Goal: Task Accomplishment & Management: Manage account settings

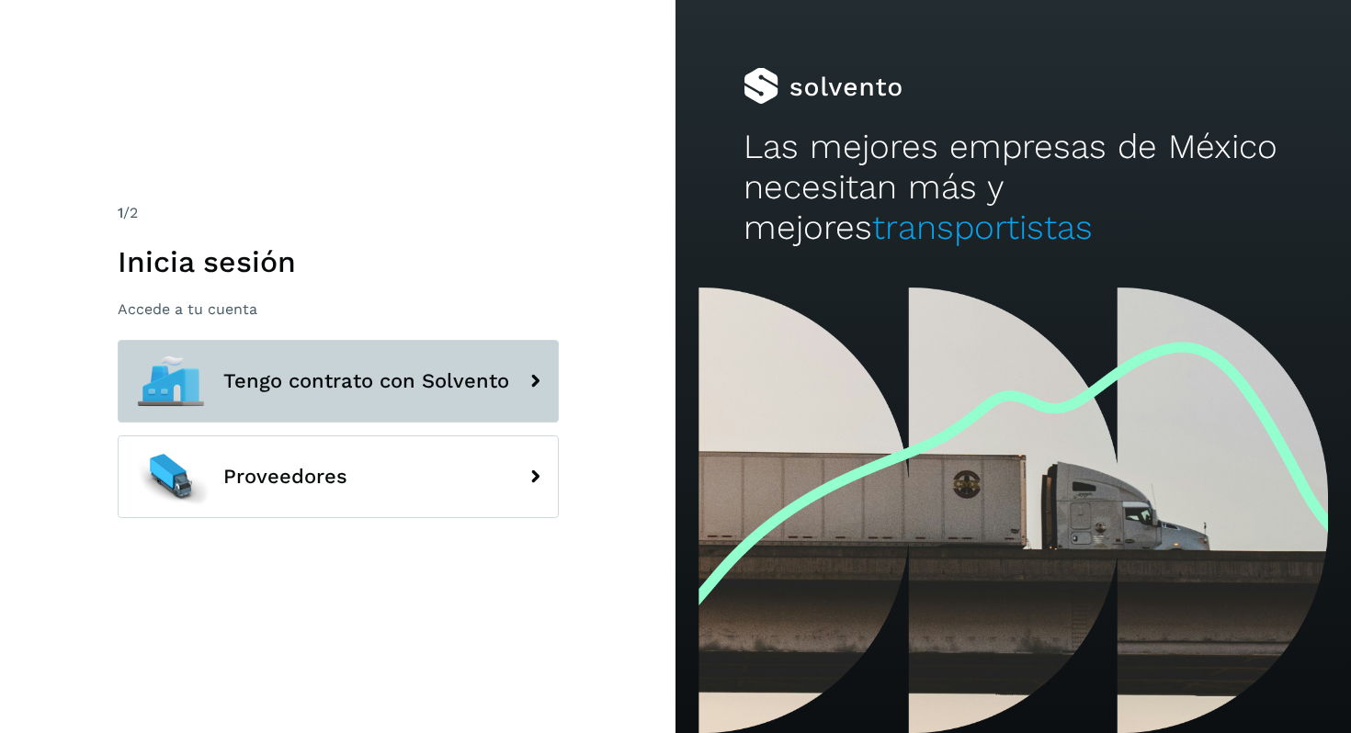
click at [324, 397] on button "Tengo contrato con Solvento" at bounding box center [338, 381] width 441 height 83
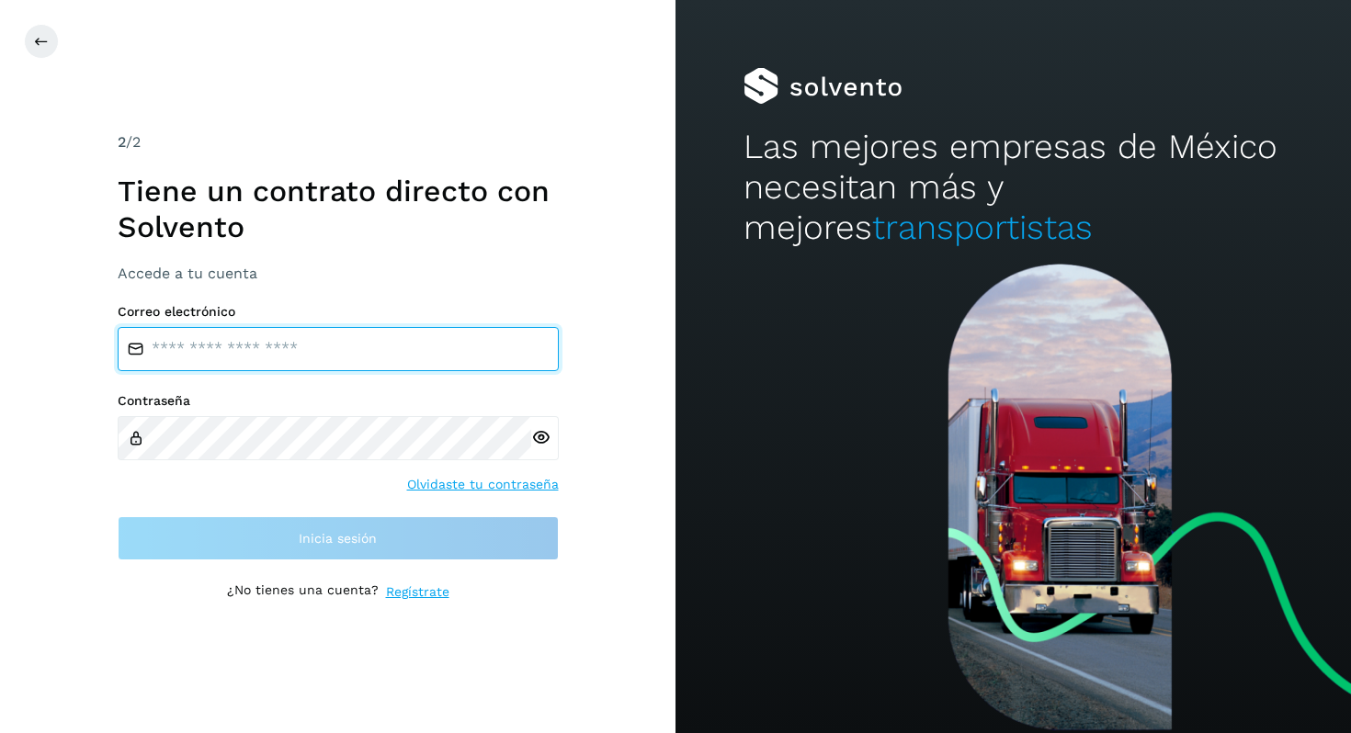
click at [325, 354] on input "email" at bounding box center [338, 349] width 441 height 44
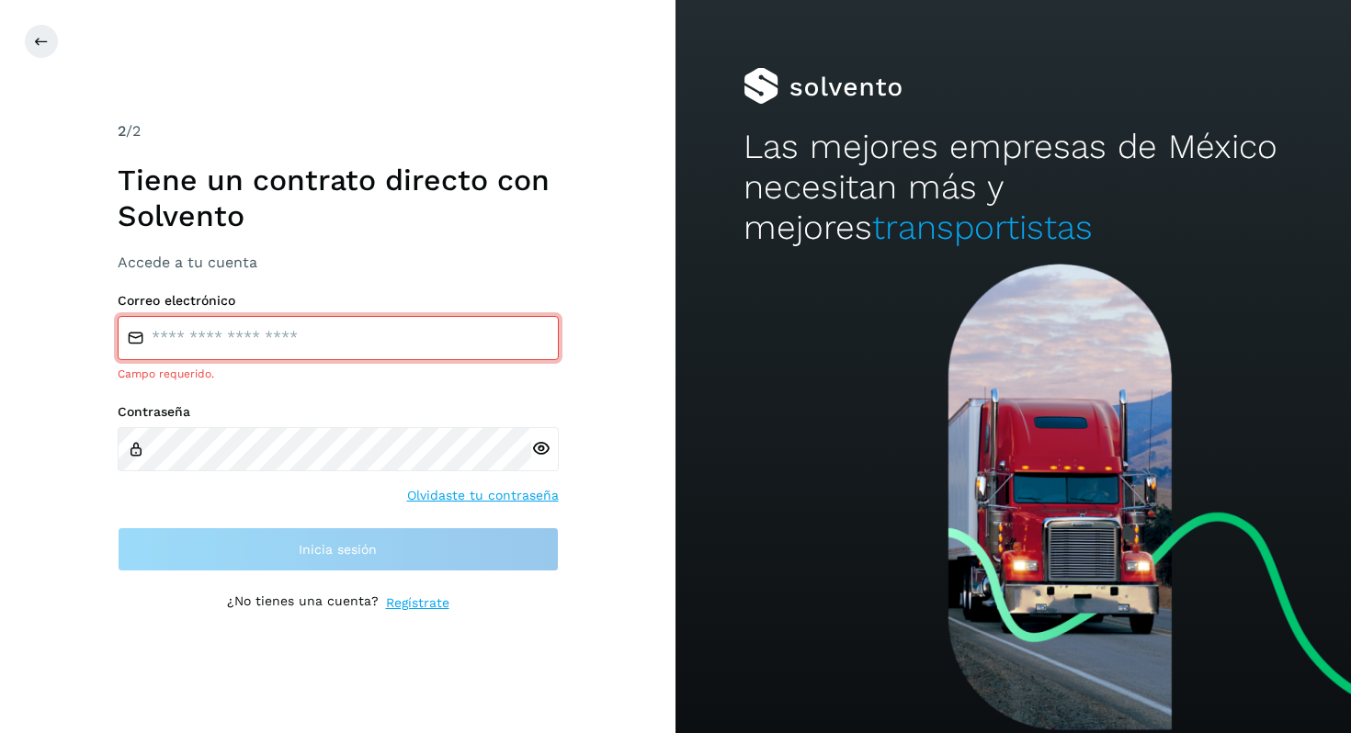
type input "**********"
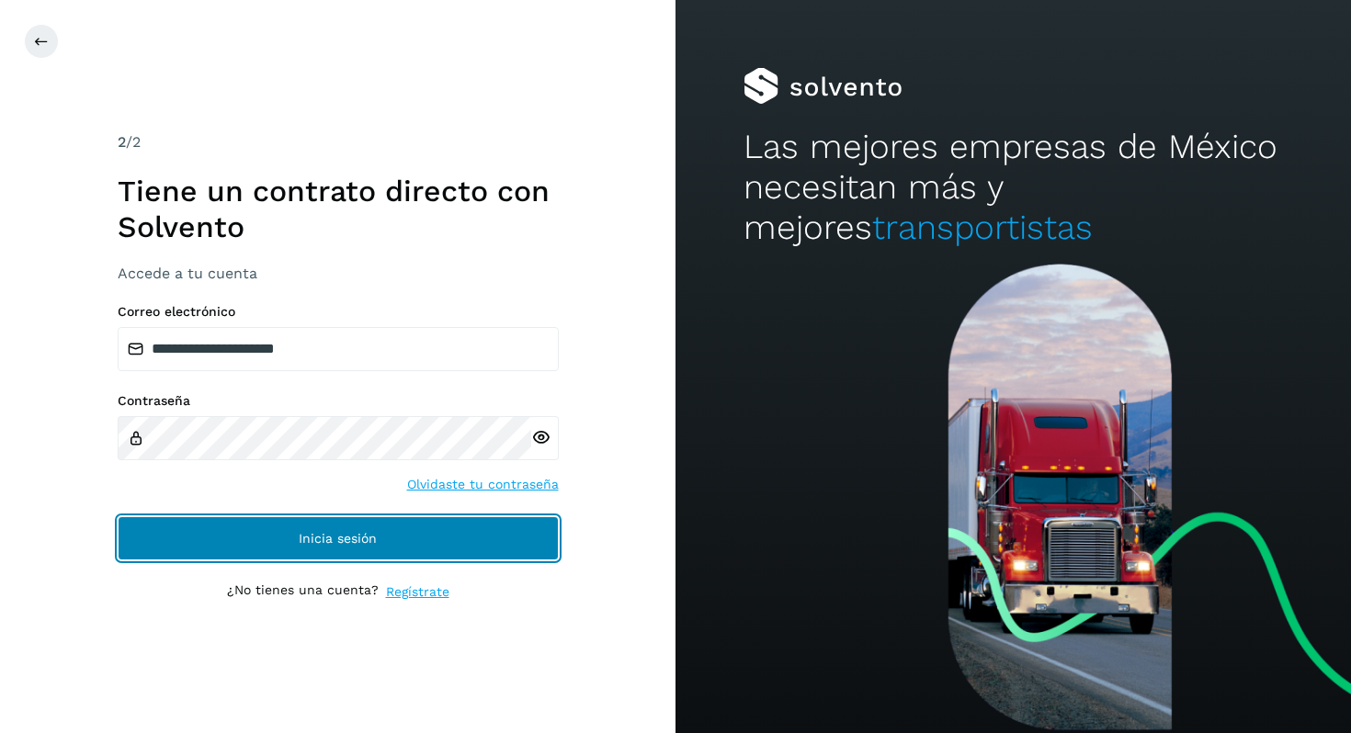
click at [364, 560] on button "Inicia sesión" at bounding box center [338, 538] width 441 height 44
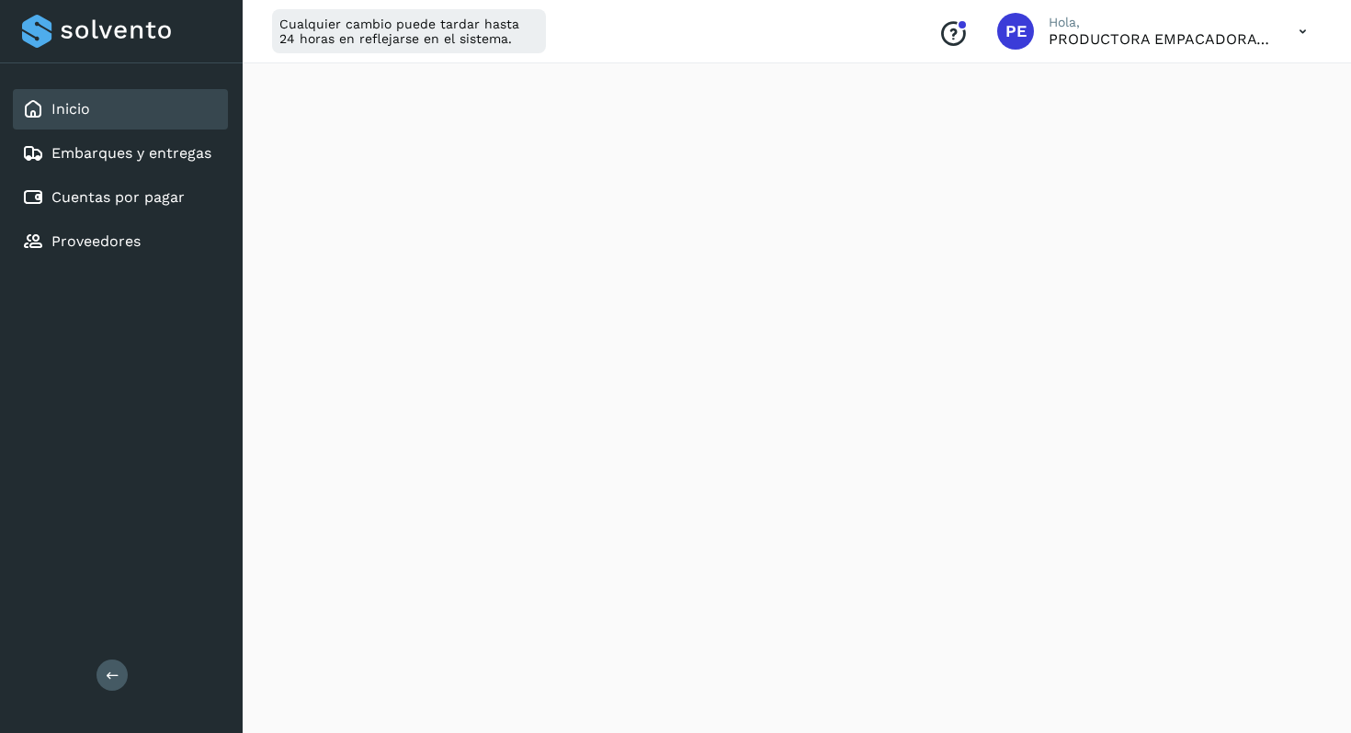
scroll to position [221, 0]
click at [127, 204] on link "Cuentas por pagar" at bounding box center [117, 196] width 133 height 17
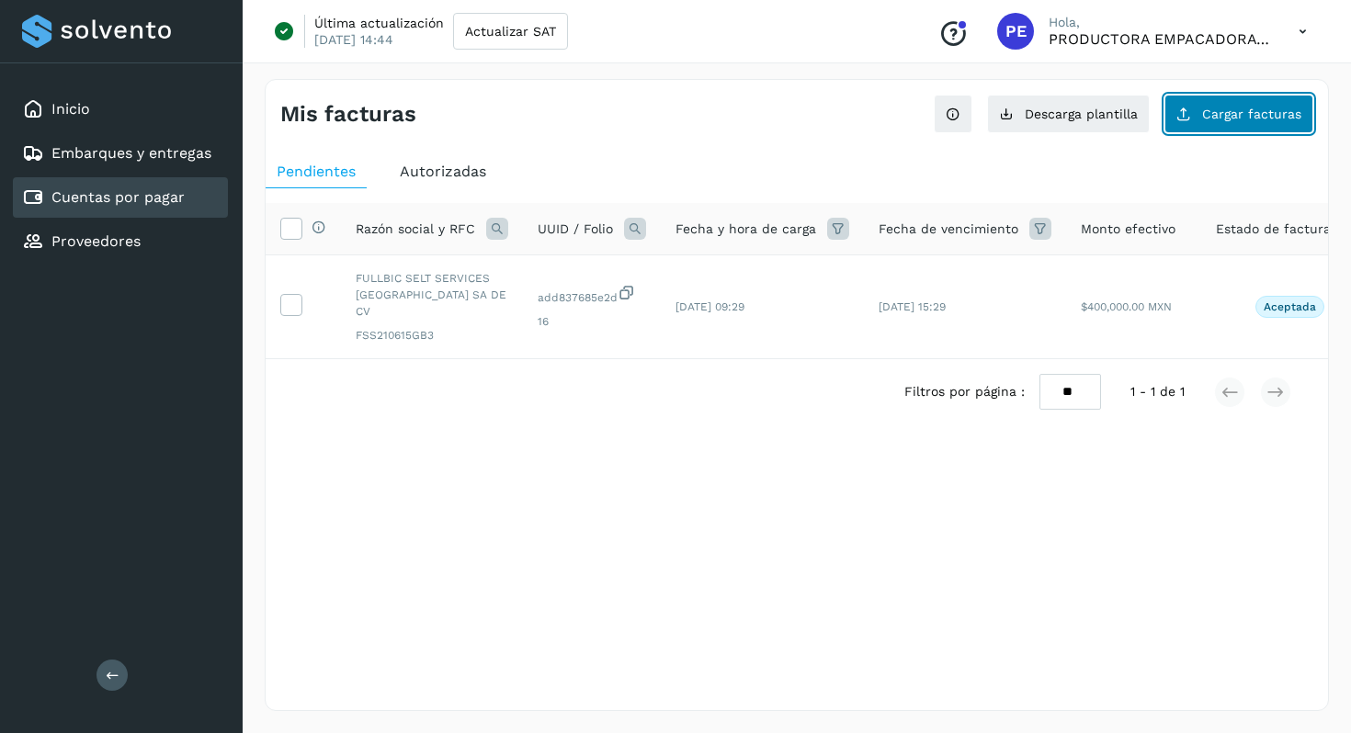
click at [1244, 120] on span "Cargar facturas" at bounding box center [1251, 113] width 99 height 13
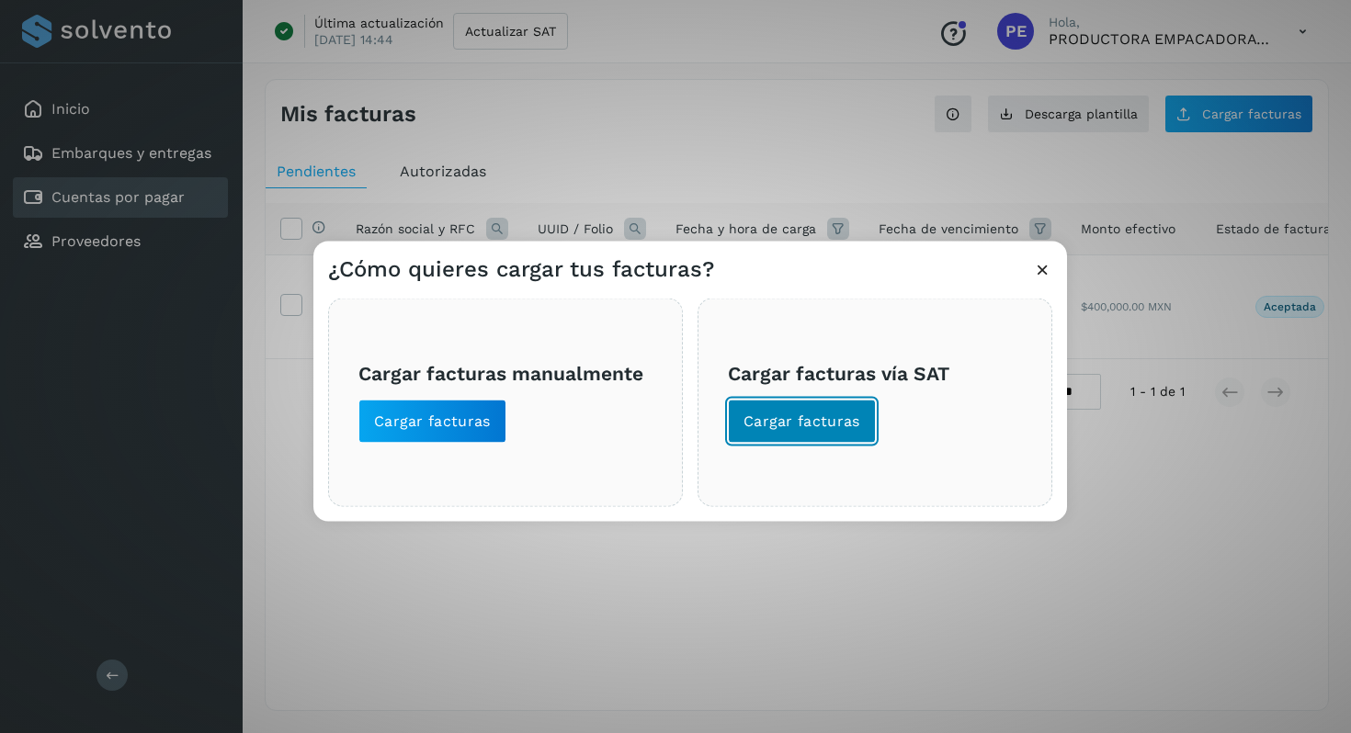
click at [814, 432] on button "Cargar facturas" at bounding box center [802, 422] width 148 height 44
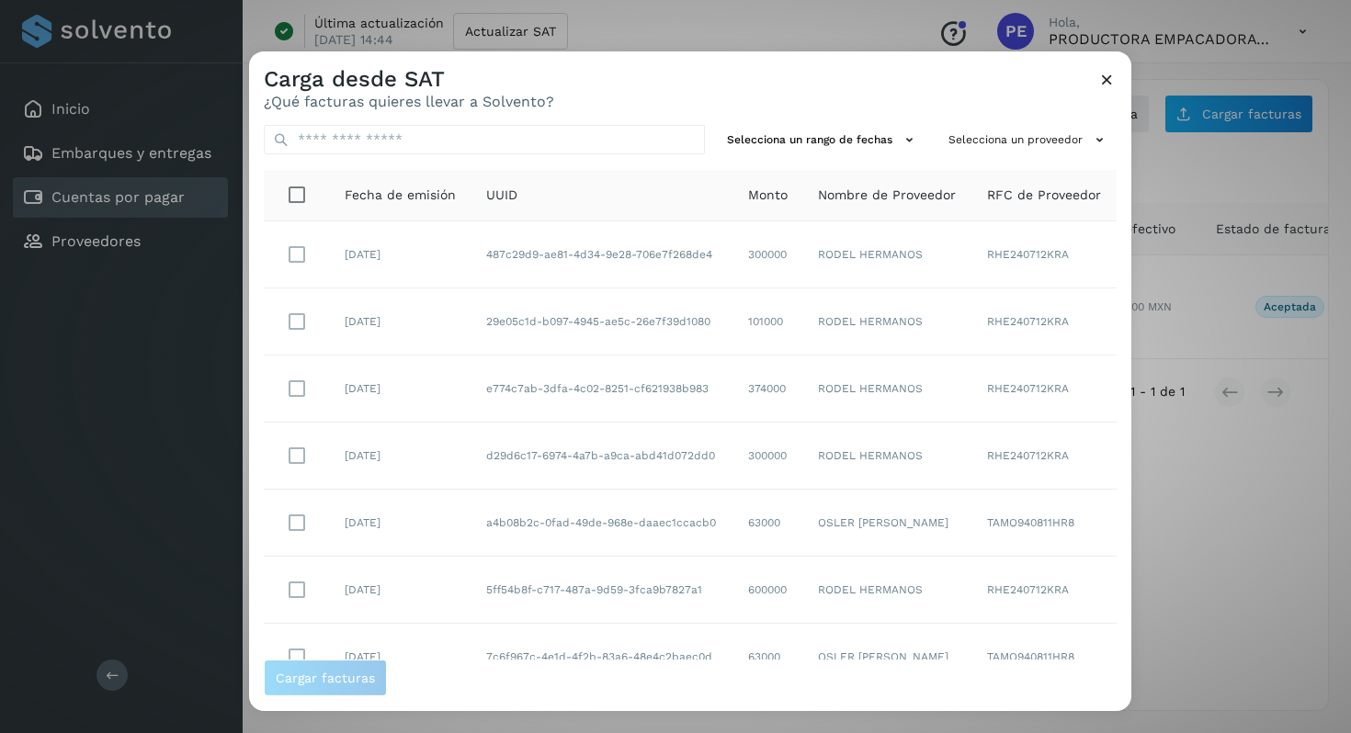
click at [1116, 504] on div "Selecciona un rango de fechas Selecciona un proveedor Fecha de emisión UUID Mon…" at bounding box center [690, 384] width 882 height 549
click at [400, 143] on input "text" at bounding box center [484, 139] width 441 height 29
click at [279, 137] on icon at bounding box center [281, 139] width 17 height 17
click at [681, 142] on input "*****" at bounding box center [484, 139] width 441 height 29
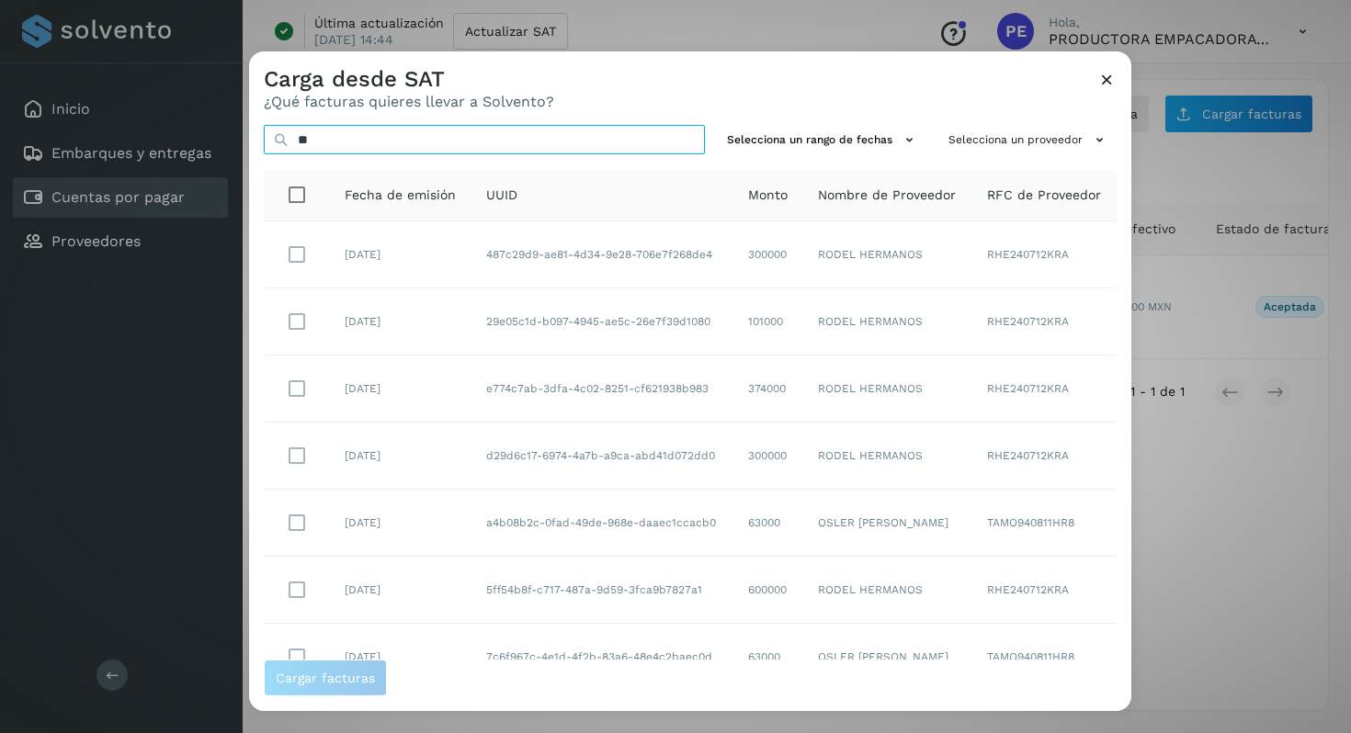
type input "*"
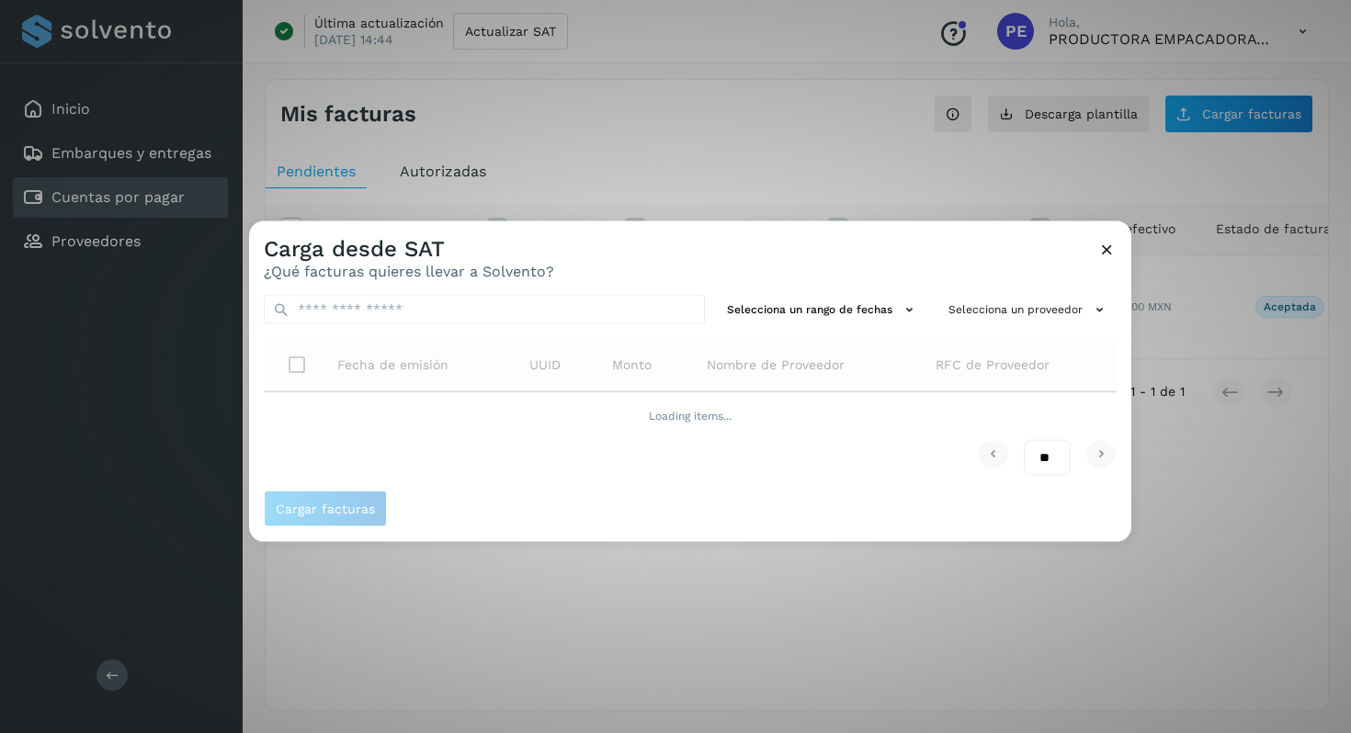
click at [1114, 245] on icon at bounding box center [1106, 249] width 19 height 19
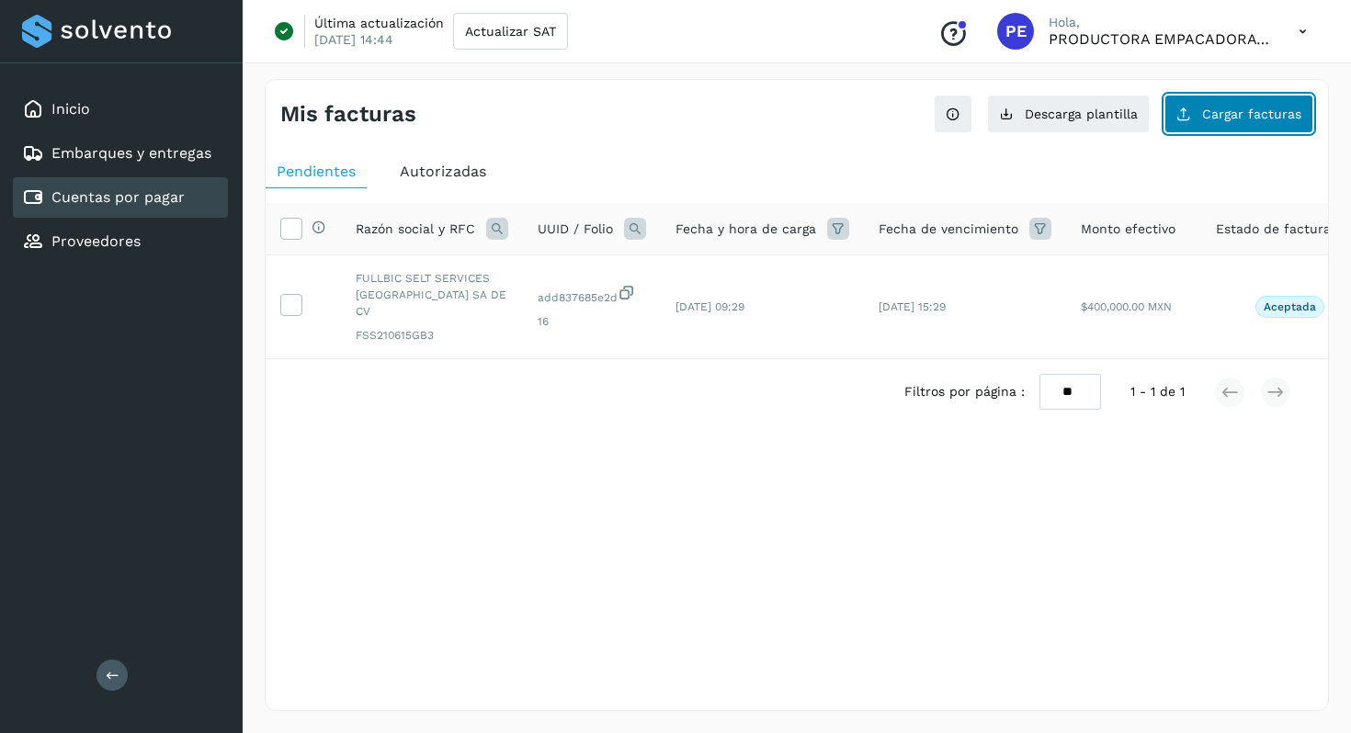
click at [1228, 121] on button "Cargar facturas" at bounding box center [1238, 114] width 149 height 39
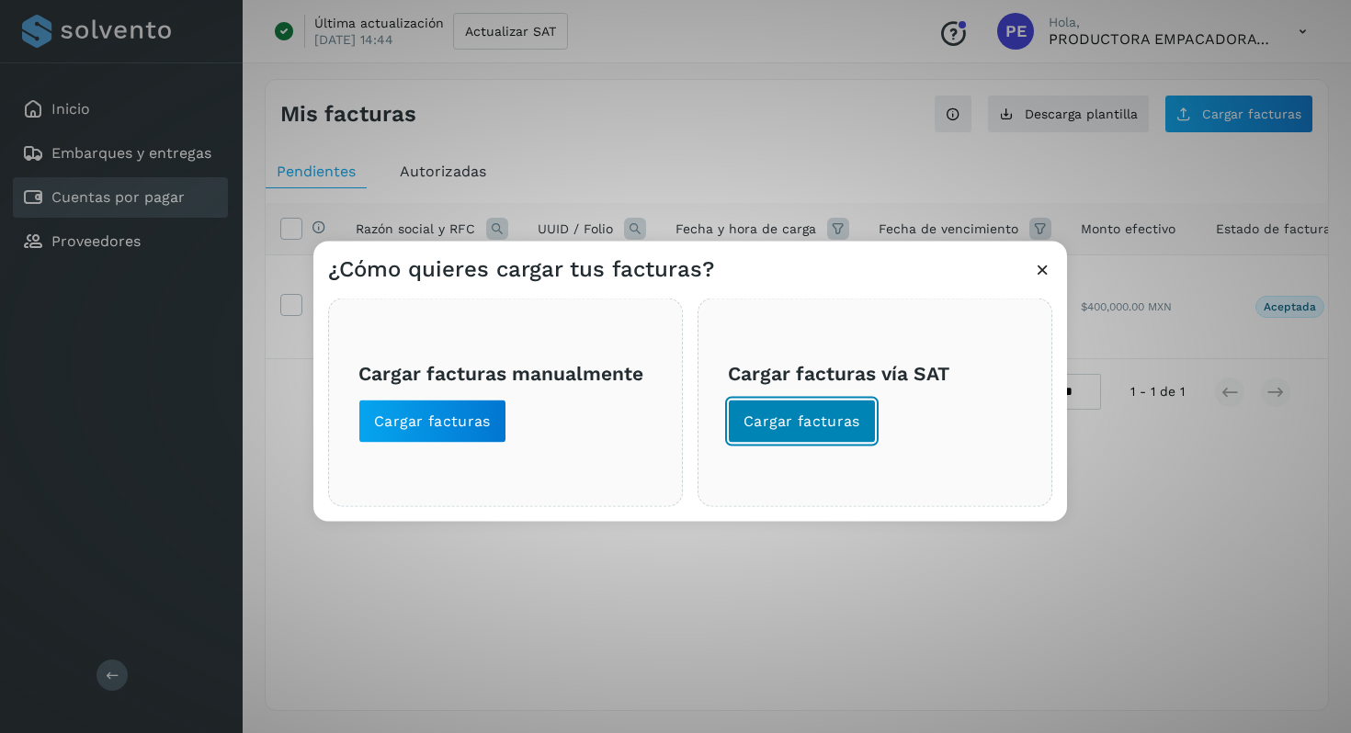
click at [864, 417] on button "Cargar facturas" at bounding box center [802, 422] width 148 height 44
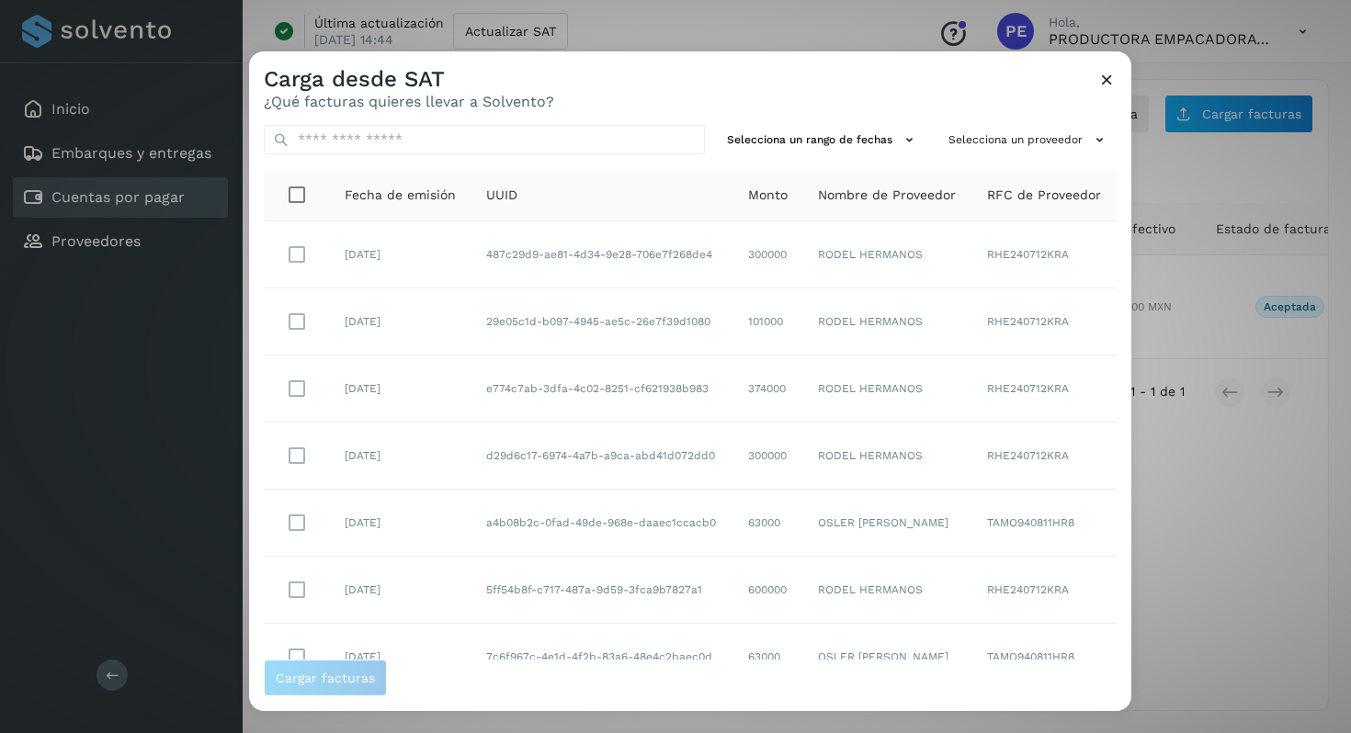
click at [1117, 549] on div "Selecciona un rango de fechas Selecciona un proveedor Fecha de emisión UUID Mon…" at bounding box center [690, 384] width 882 height 549
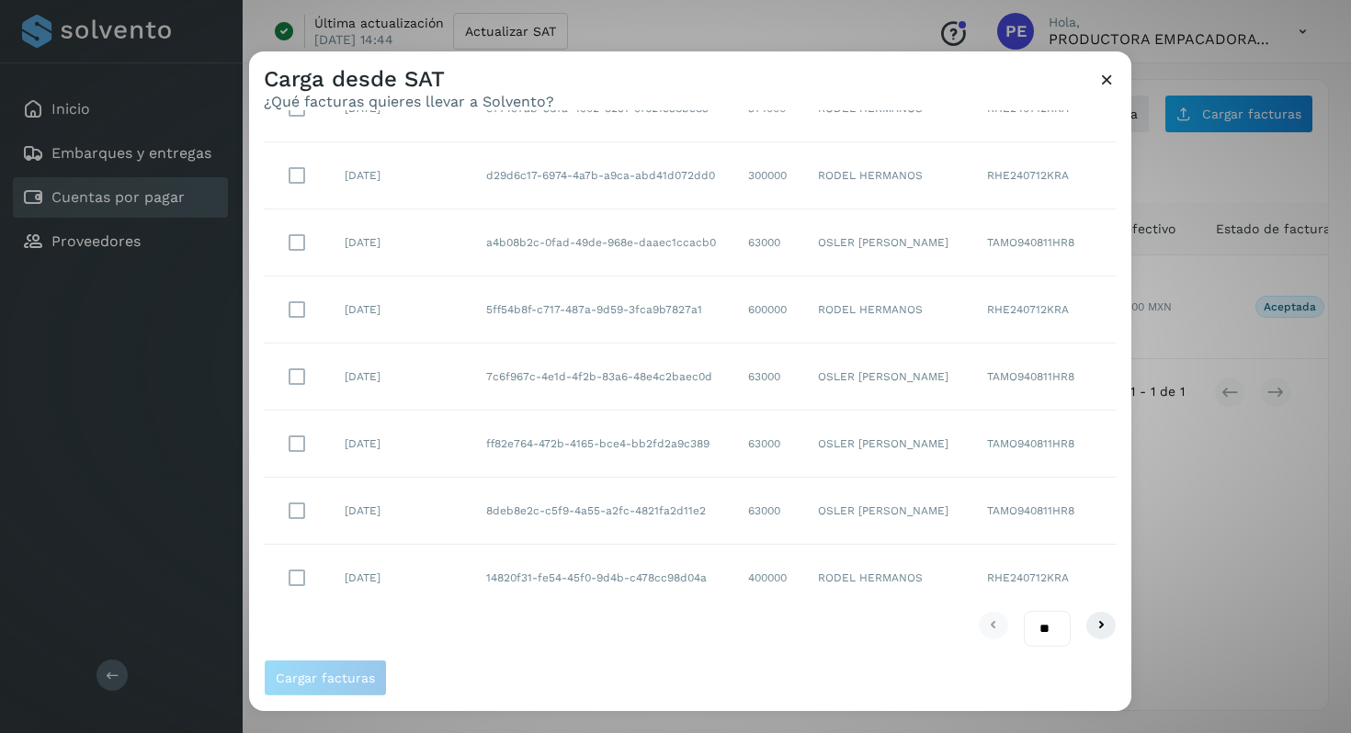
scroll to position [282, 0]
click at [333, 681] on span "Cargar facturas" at bounding box center [325, 678] width 99 height 13
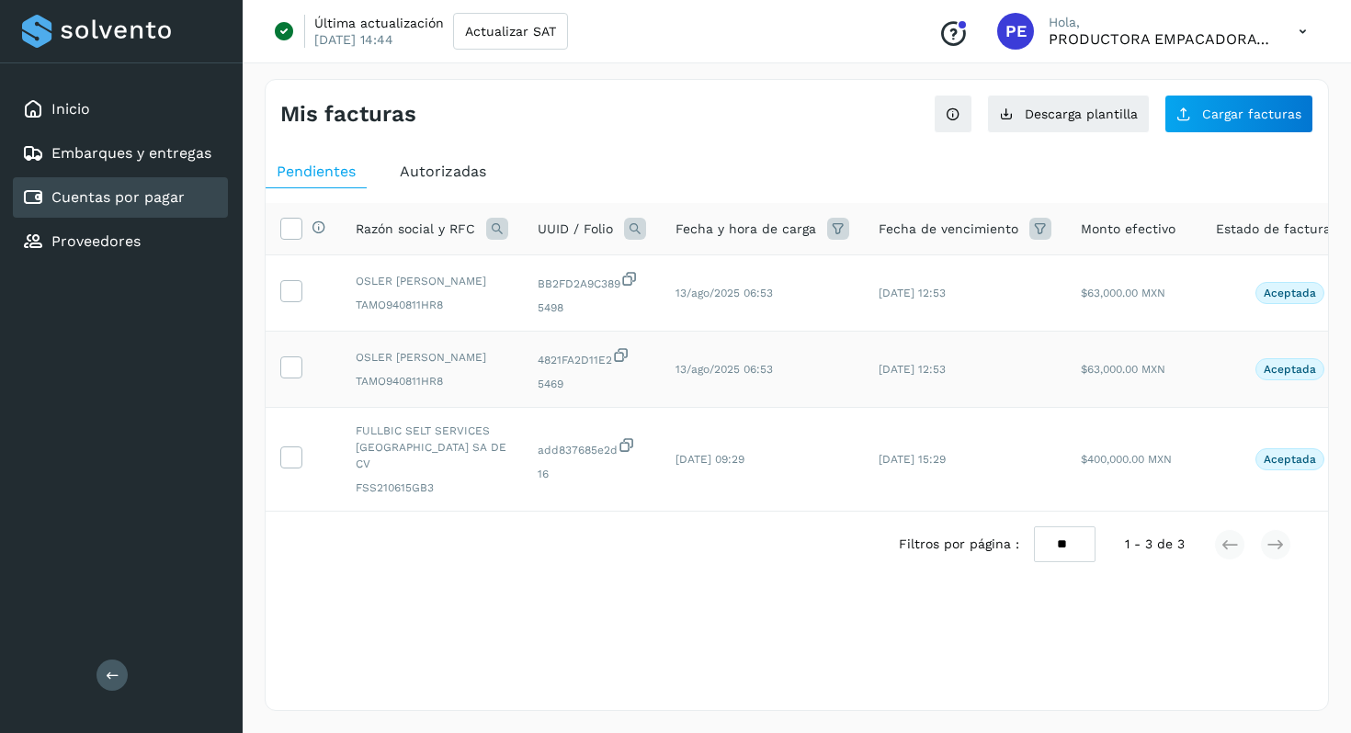
click at [289, 396] on td at bounding box center [303, 370] width 75 height 76
click at [288, 376] on icon at bounding box center [290, 365] width 19 height 19
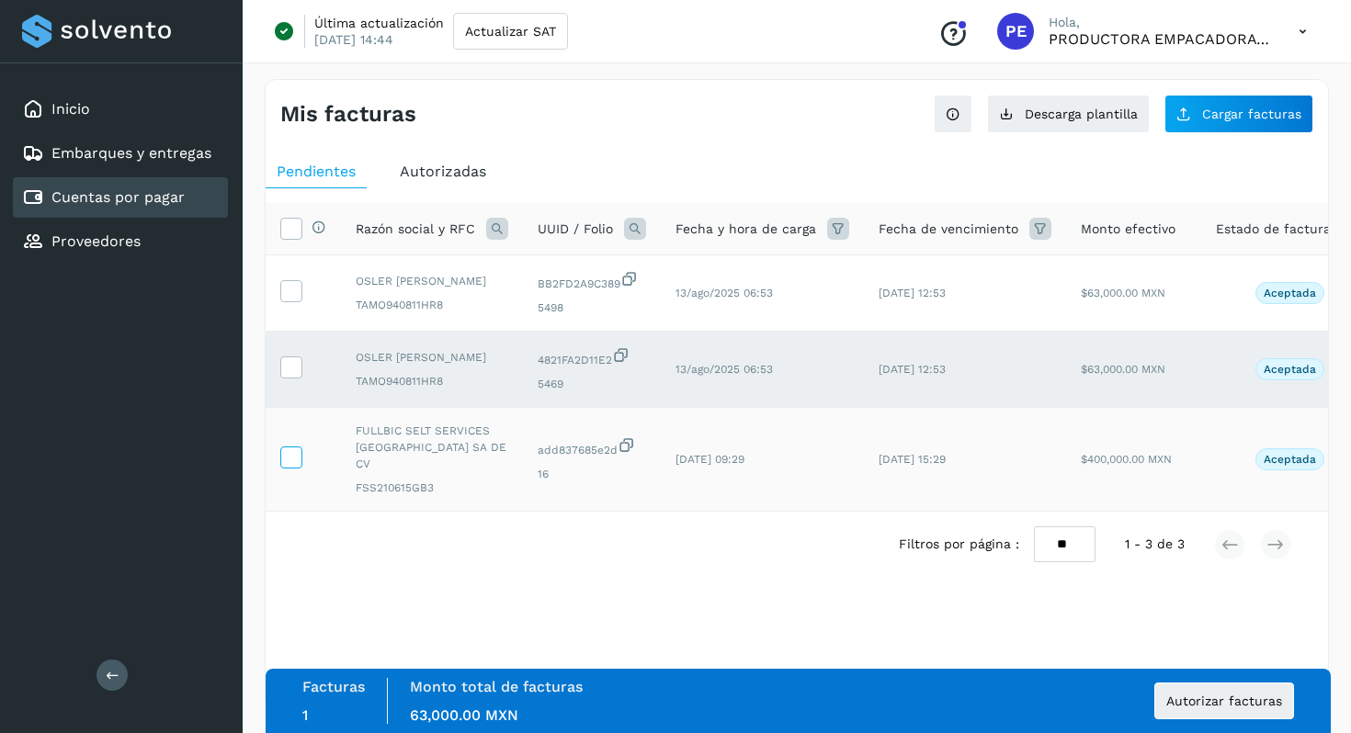
click at [296, 466] on icon at bounding box center [290, 456] width 19 height 19
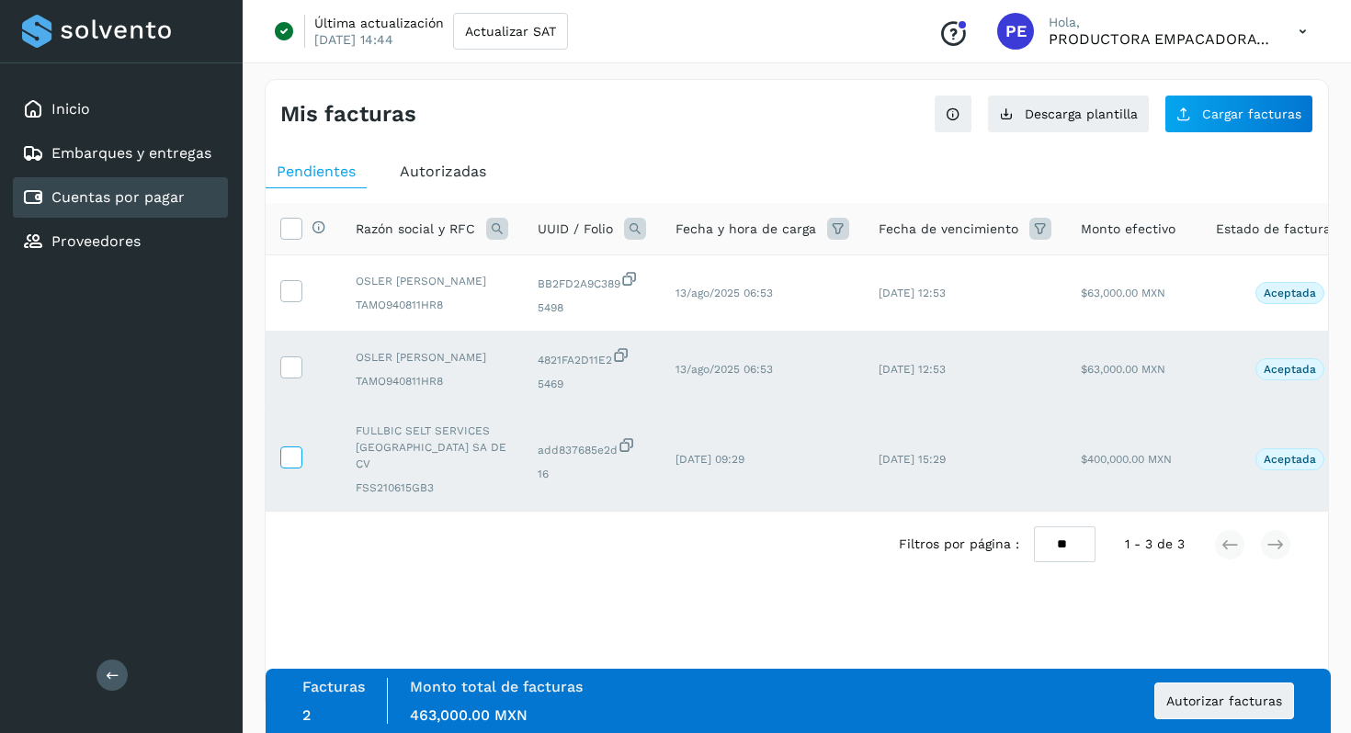
click at [293, 466] on icon at bounding box center [290, 456] width 19 height 19
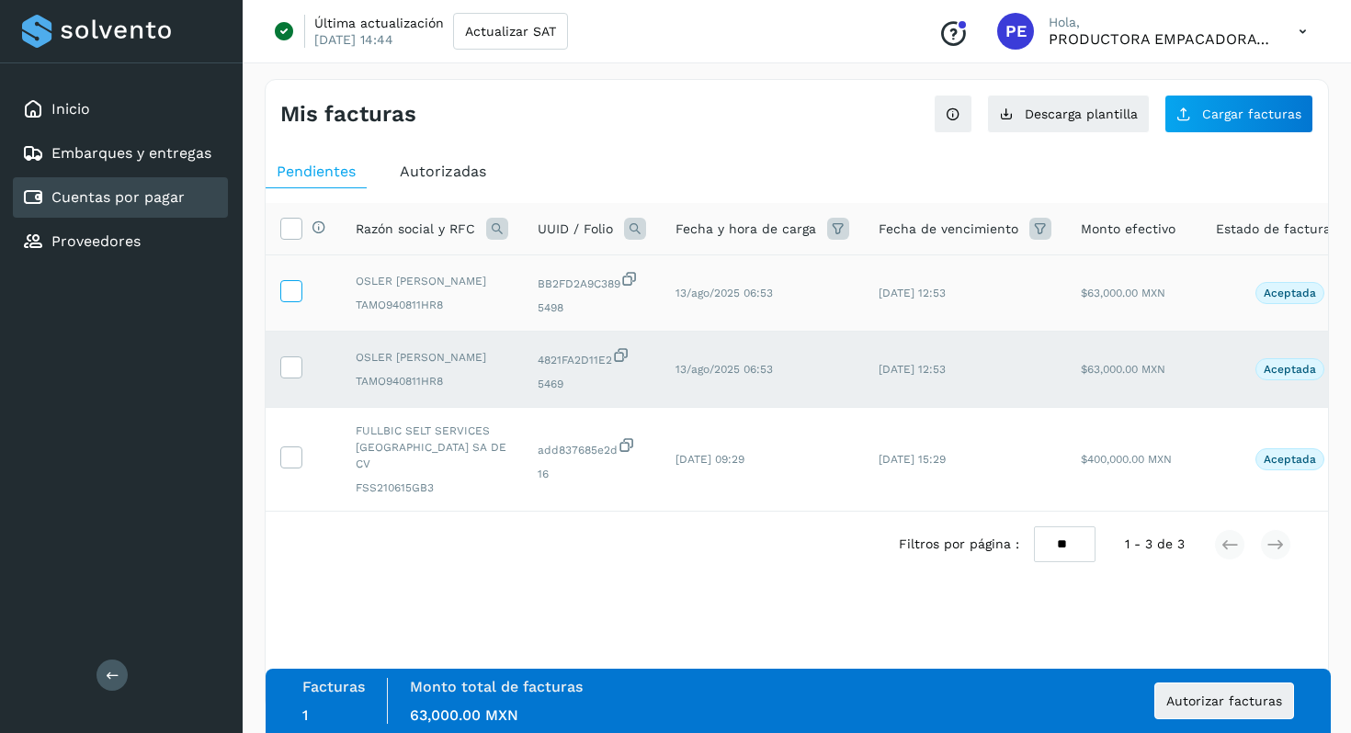
click at [287, 298] on icon at bounding box center [290, 289] width 19 height 19
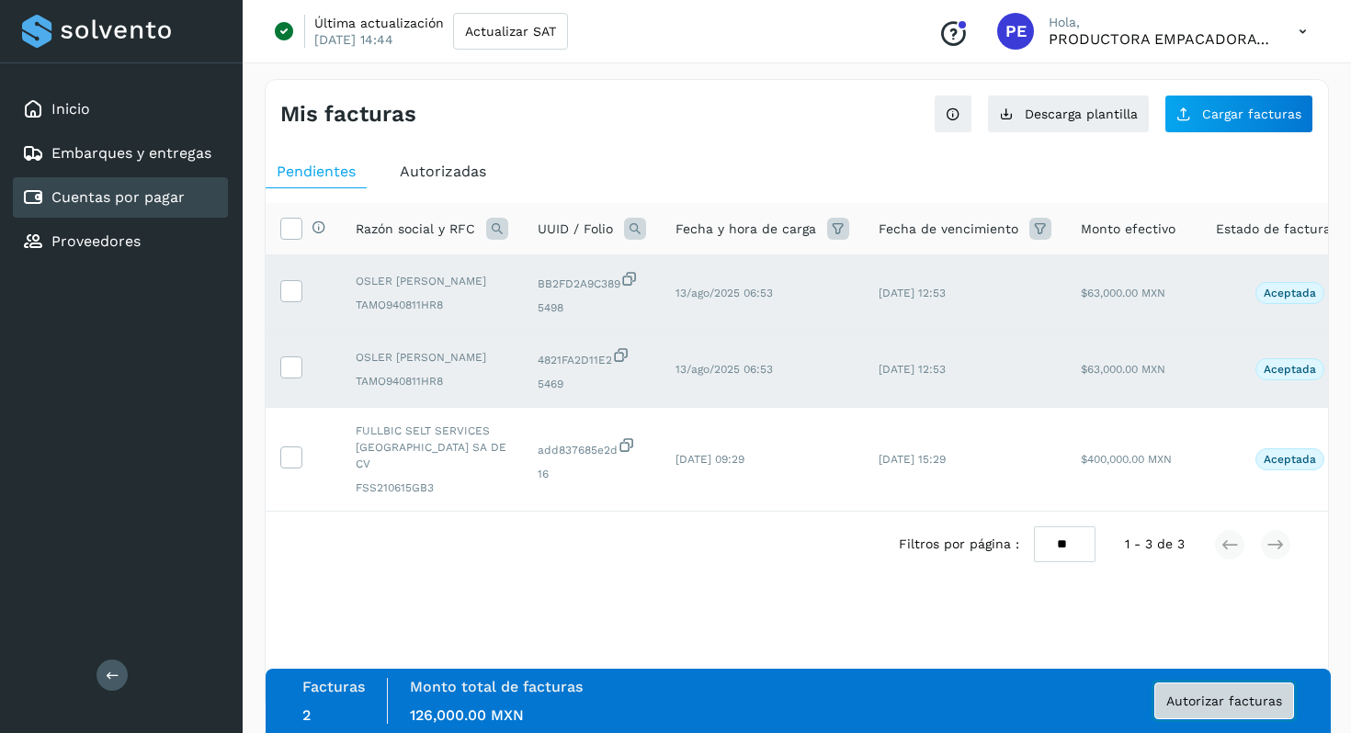
click at [1217, 701] on span "Autorizar facturas" at bounding box center [1224, 701] width 116 height 13
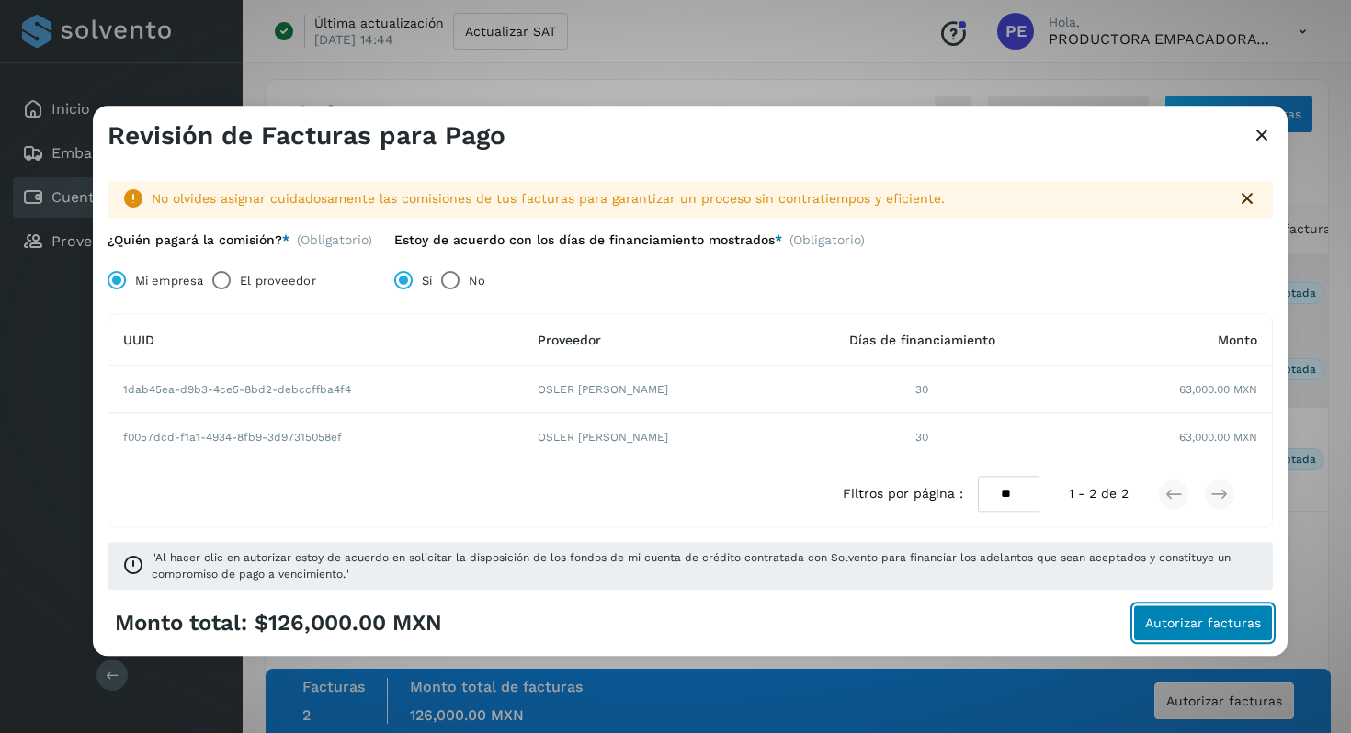
click at [1186, 628] on span "Autorizar facturas" at bounding box center [1203, 623] width 116 height 13
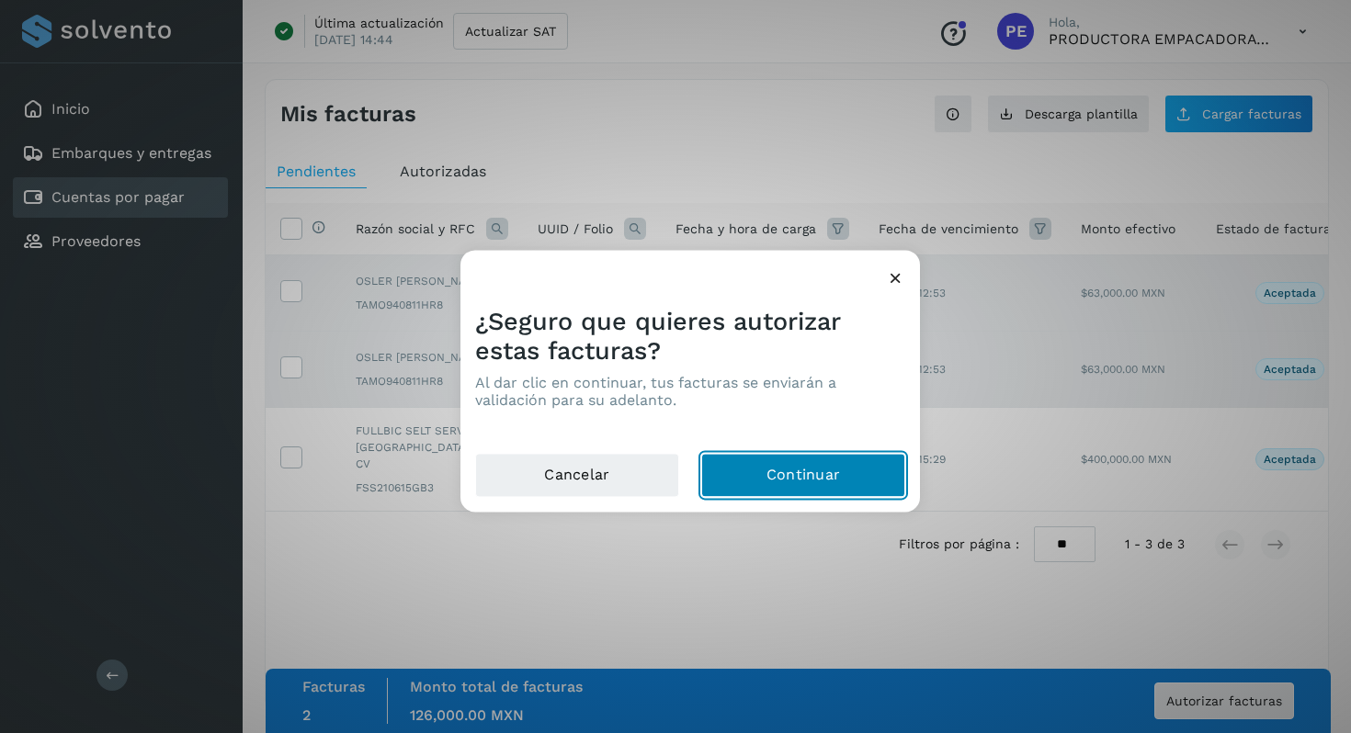
click at [794, 475] on button "Continuar" at bounding box center [803, 476] width 204 height 44
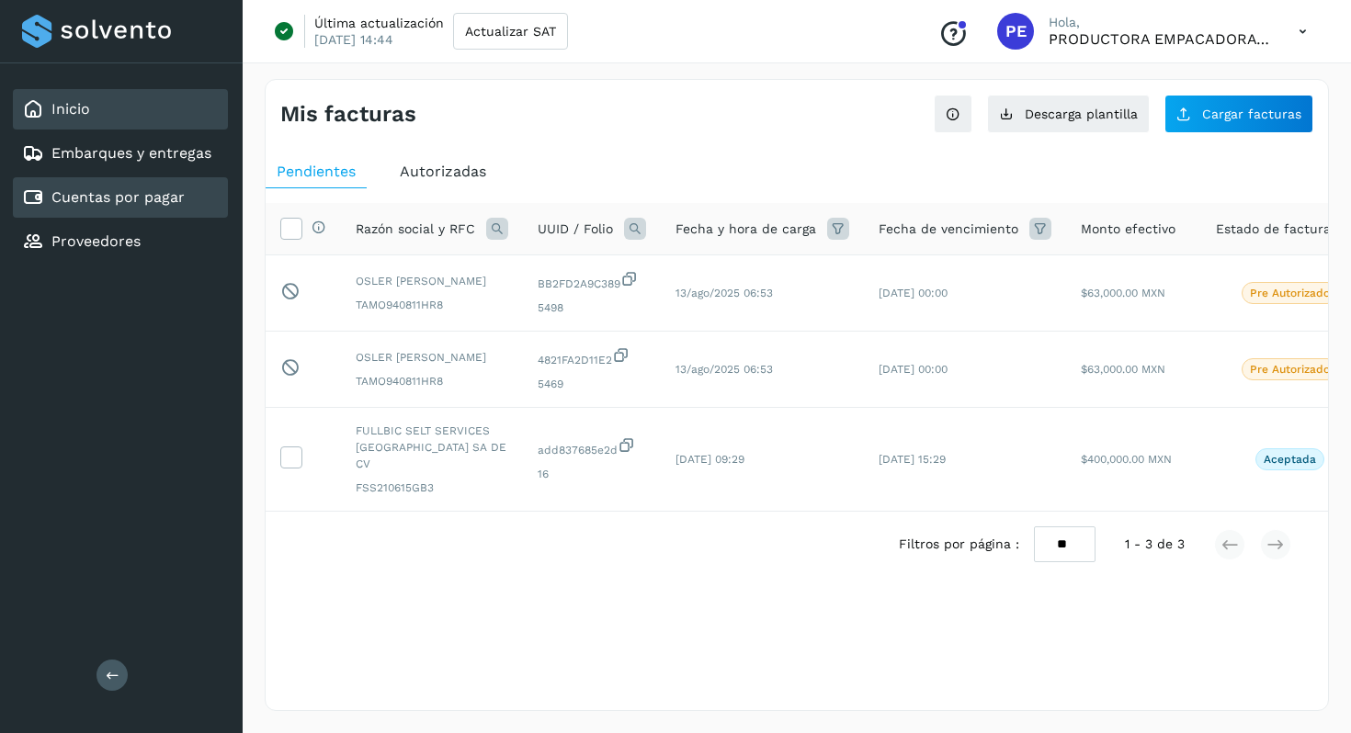
click at [102, 120] on div "Inicio" at bounding box center [120, 109] width 215 height 40
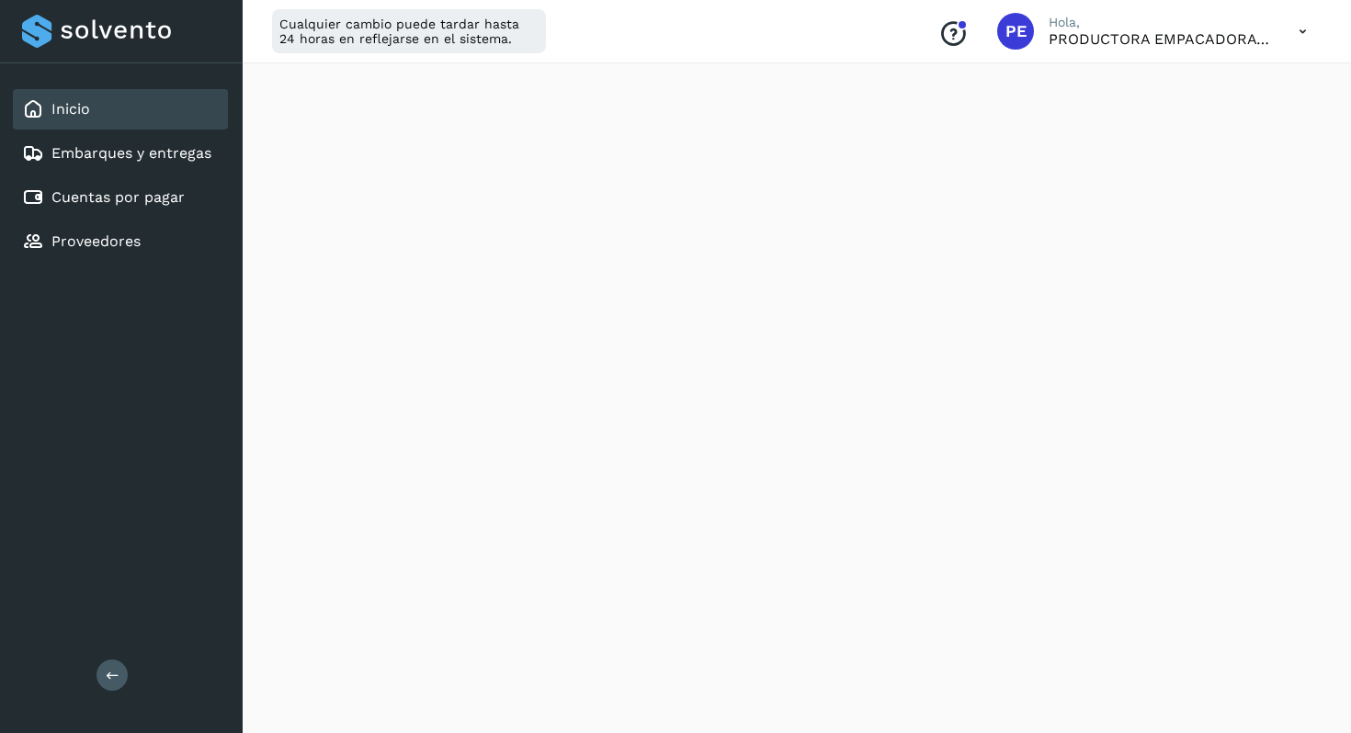
scroll to position [221, 0]
click at [142, 159] on link "Embarques y entregas" at bounding box center [131, 152] width 160 height 17
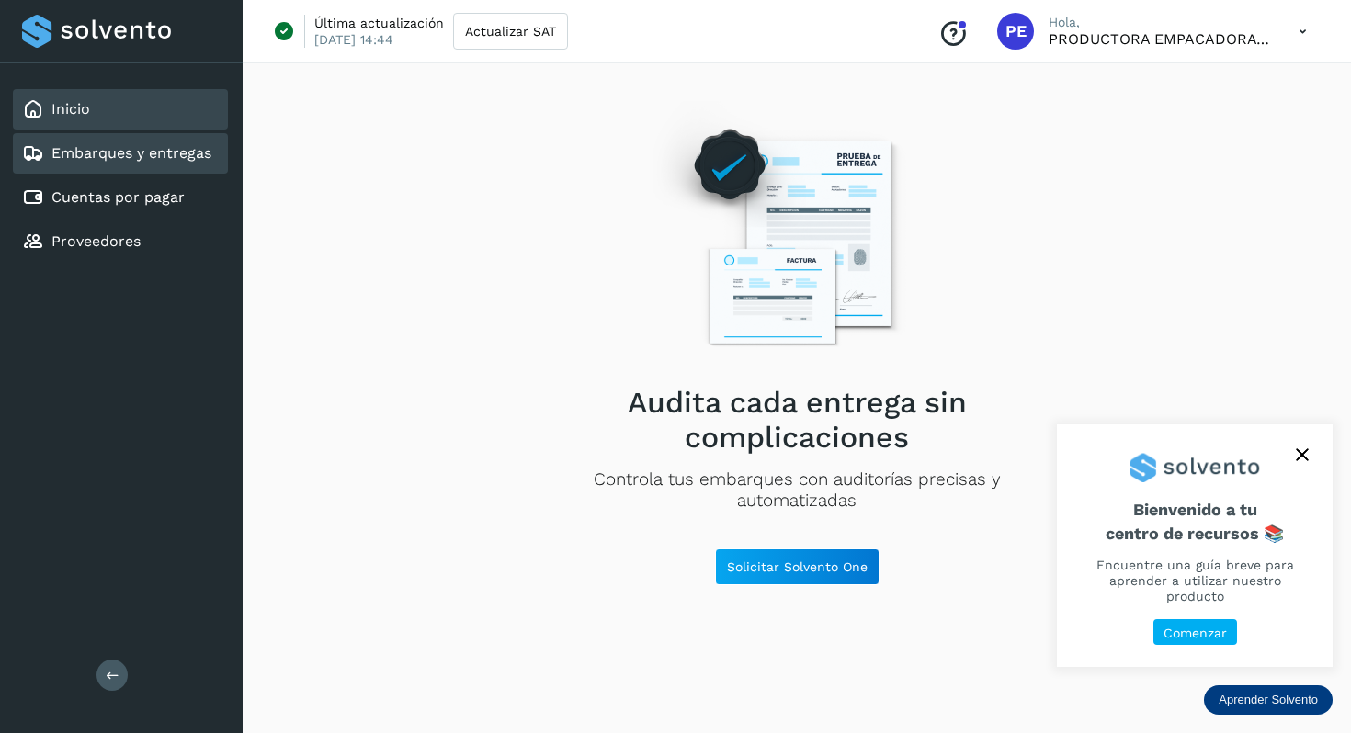
click at [116, 102] on div "Inicio" at bounding box center [120, 109] width 215 height 40
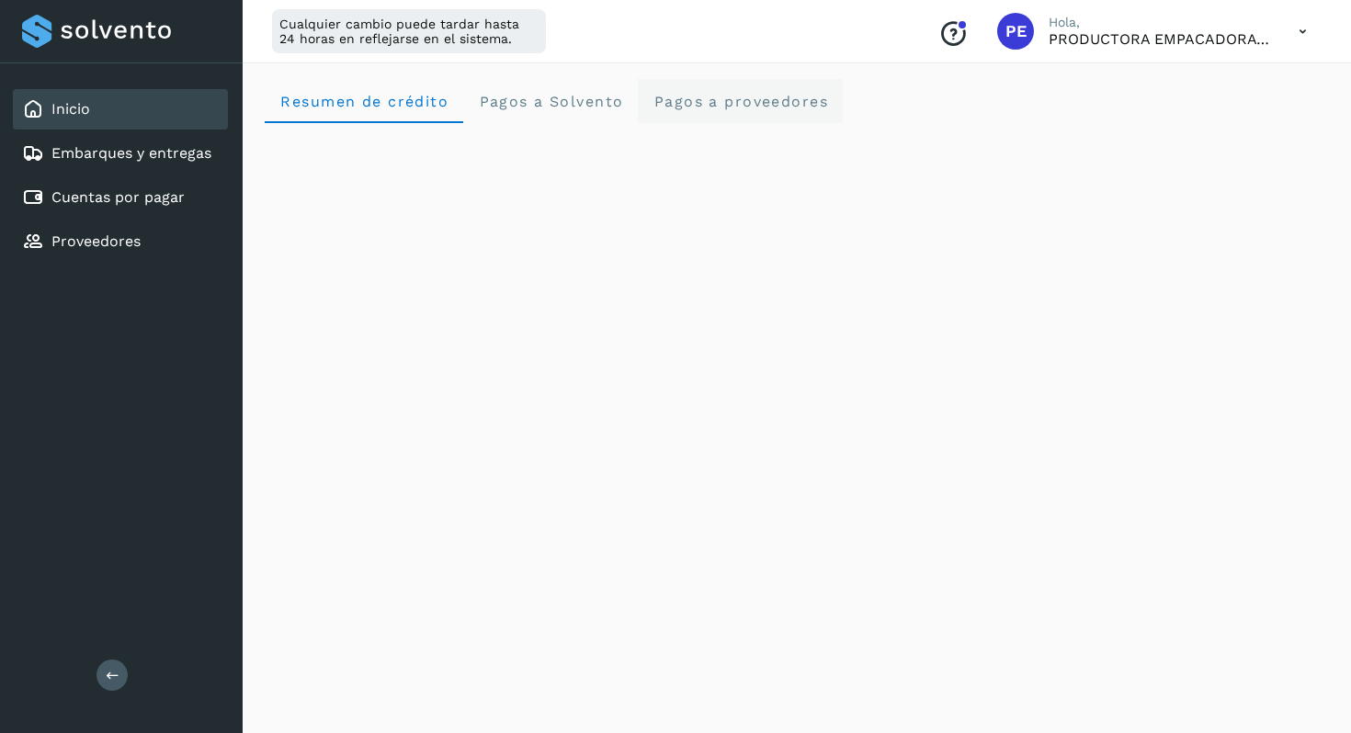
click at [756, 100] on span "Pagos a proveedores" at bounding box center [739, 101] width 175 height 17
click at [79, 100] on link "Inicio" at bounding box center [70, 108] width 39 height 17
click at [90, 116] on div "Inicio" at bounding box center [120, 109] width 215 height 40
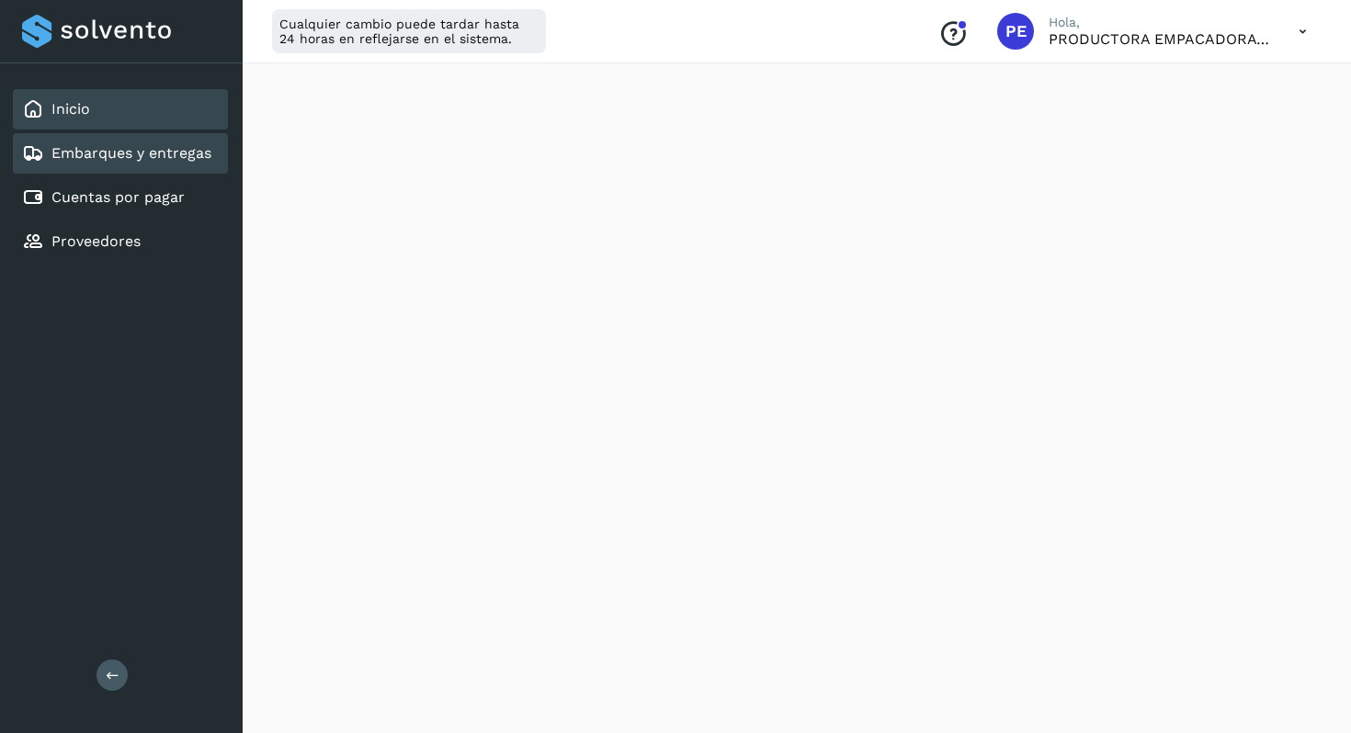
click at [91, 157] on link "Embarques y entregas" at bounding box center [131, 152] width 160 height 17
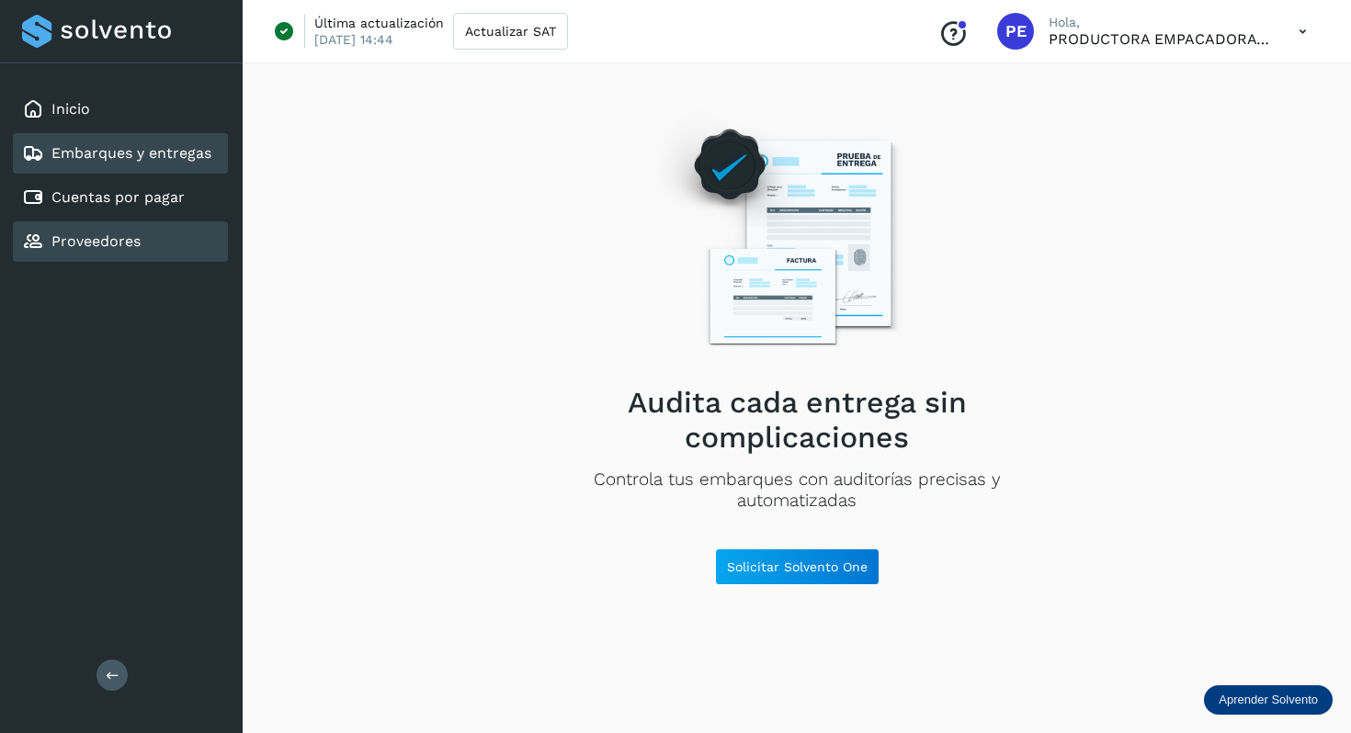
click at [92, 241] on link "Proveedores" at bounding box center [95, 240] width 89 height 17
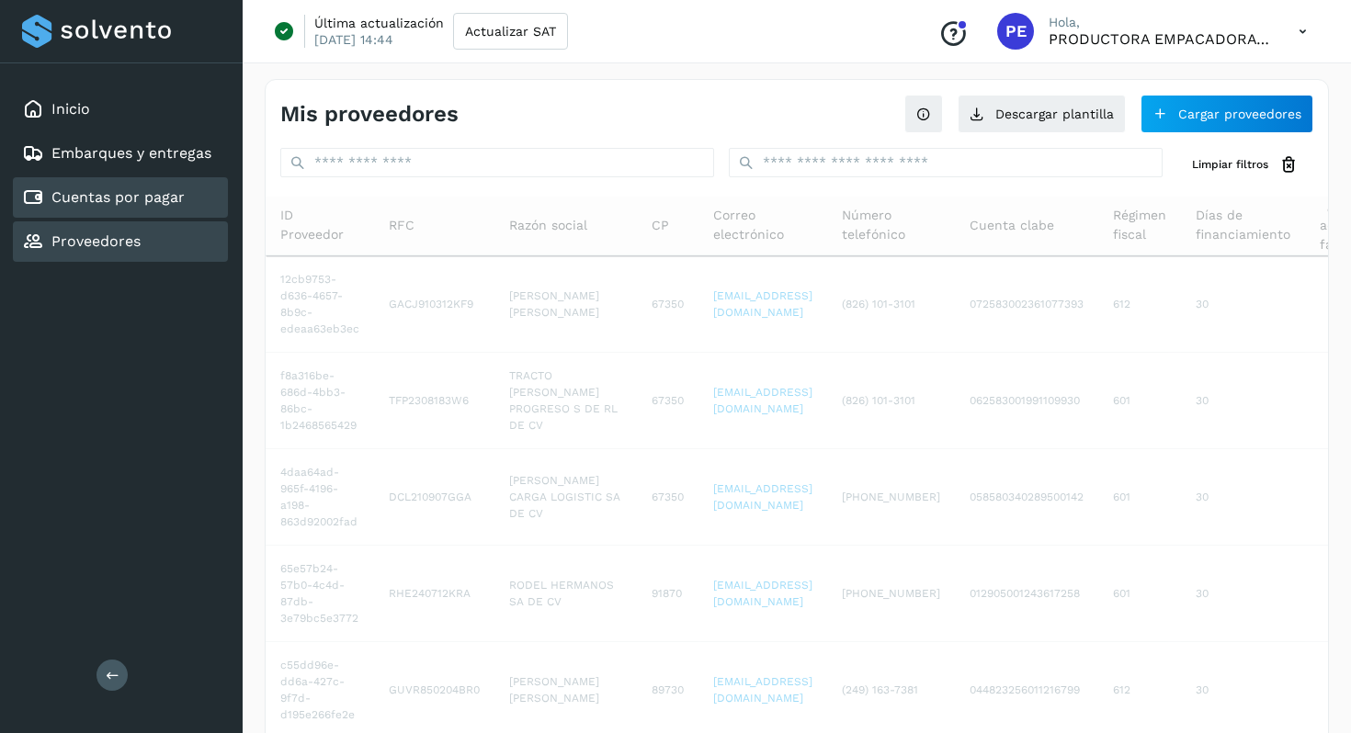
click at [101, 207] on div "Cuentas por pagar" at bounding box center [103, 198] width 163 height 22
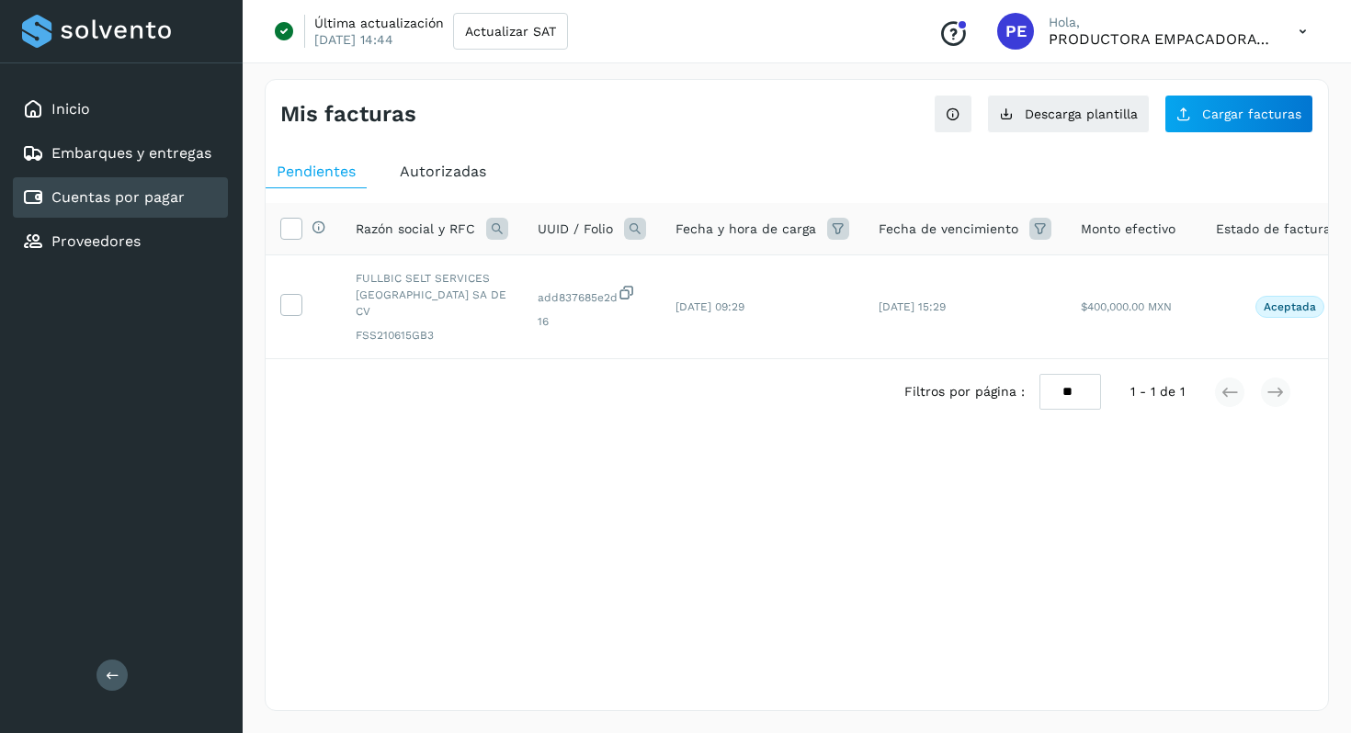
click at [101, 207] on div "Cuentas por pagar" at bounding box center [103, 198] width 163 height 22
click at [83, 117] on link "Inicio" at bounding box center [70, 108] width 39 height 17
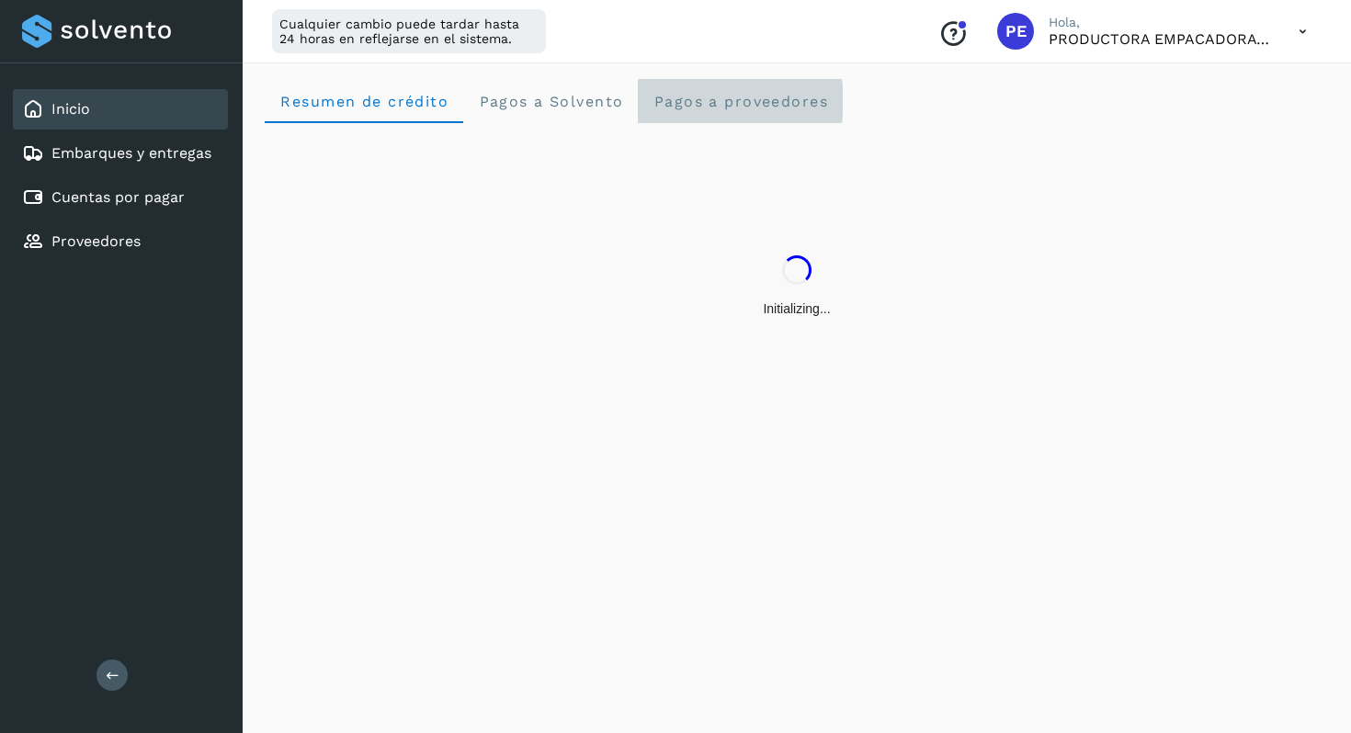
click at [698, 106] on span "Pagos a proveedores" at bounding box center [739, 101] width 175 height 17
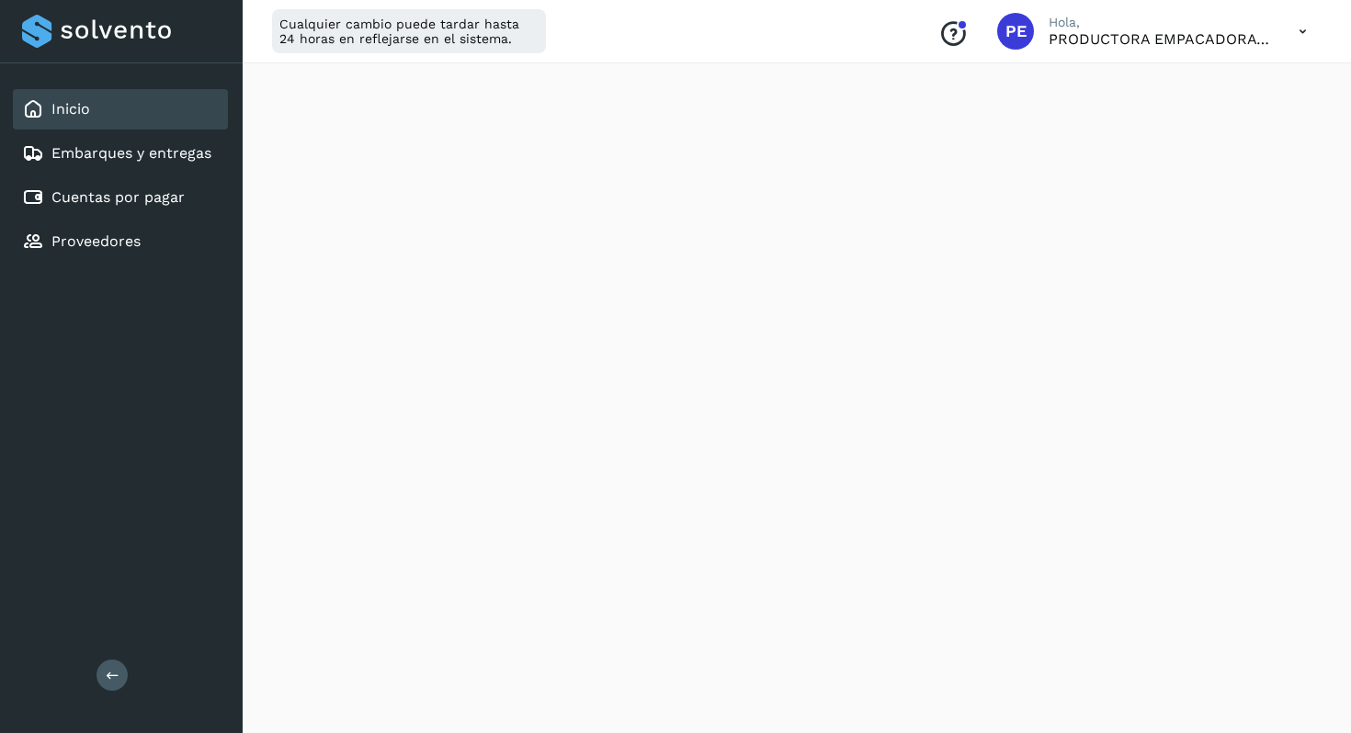
scroll to position [551, 0]
click at [128, 144] on link "Embarques y entregas" at bounding box center [131, 152] width 160 height 17
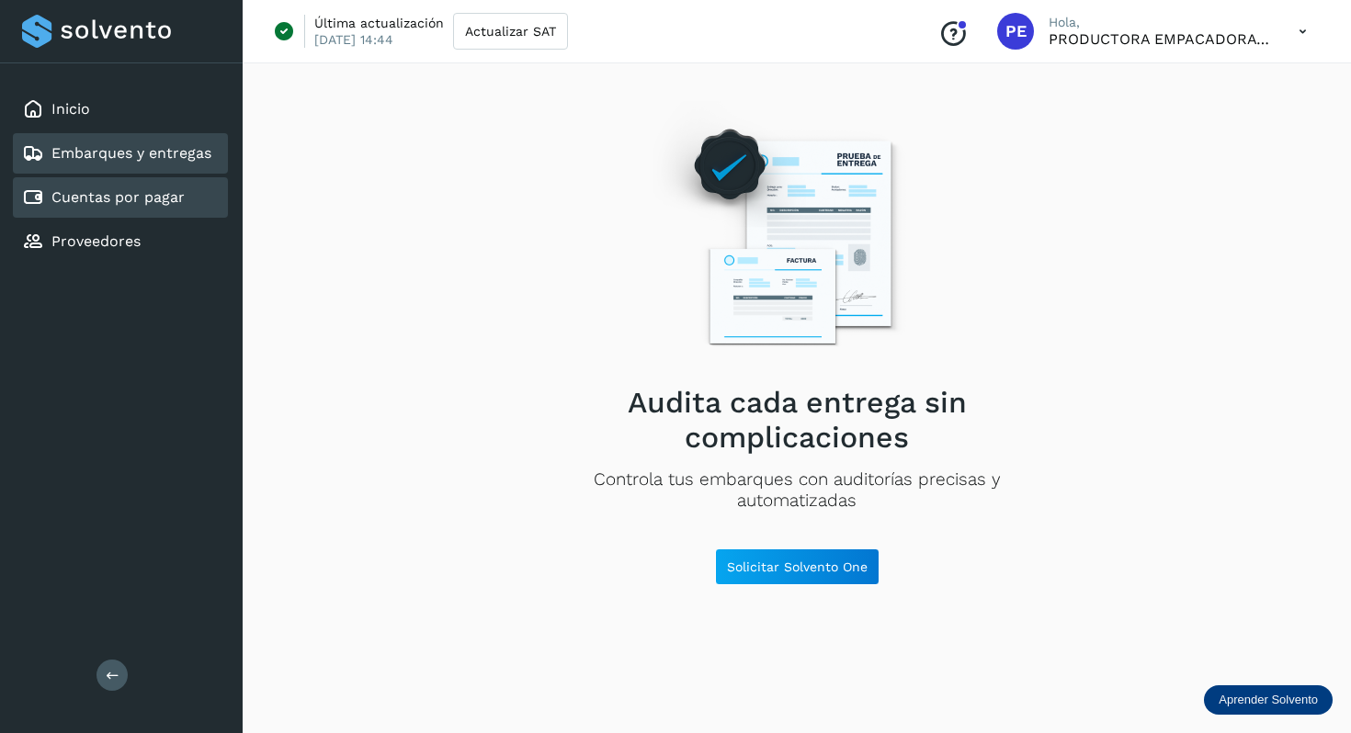
click at [119, 209] on div "Cuentas por pagar" at bounding box center [120, 197] width 215 height 40
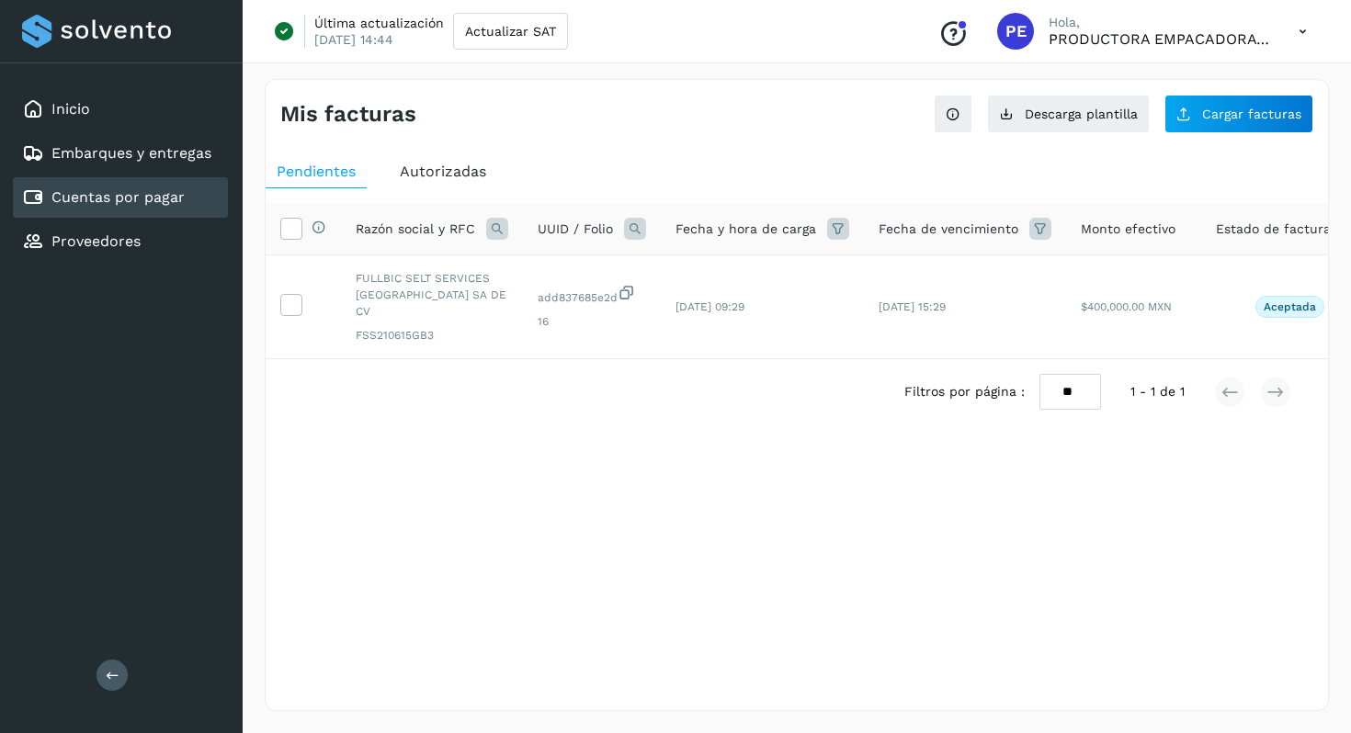
click at [438, 175] on span "Autorizadas" at bounding box center [443, 171] width 86 height 17
